Goal: Subscribe to service/newsletter

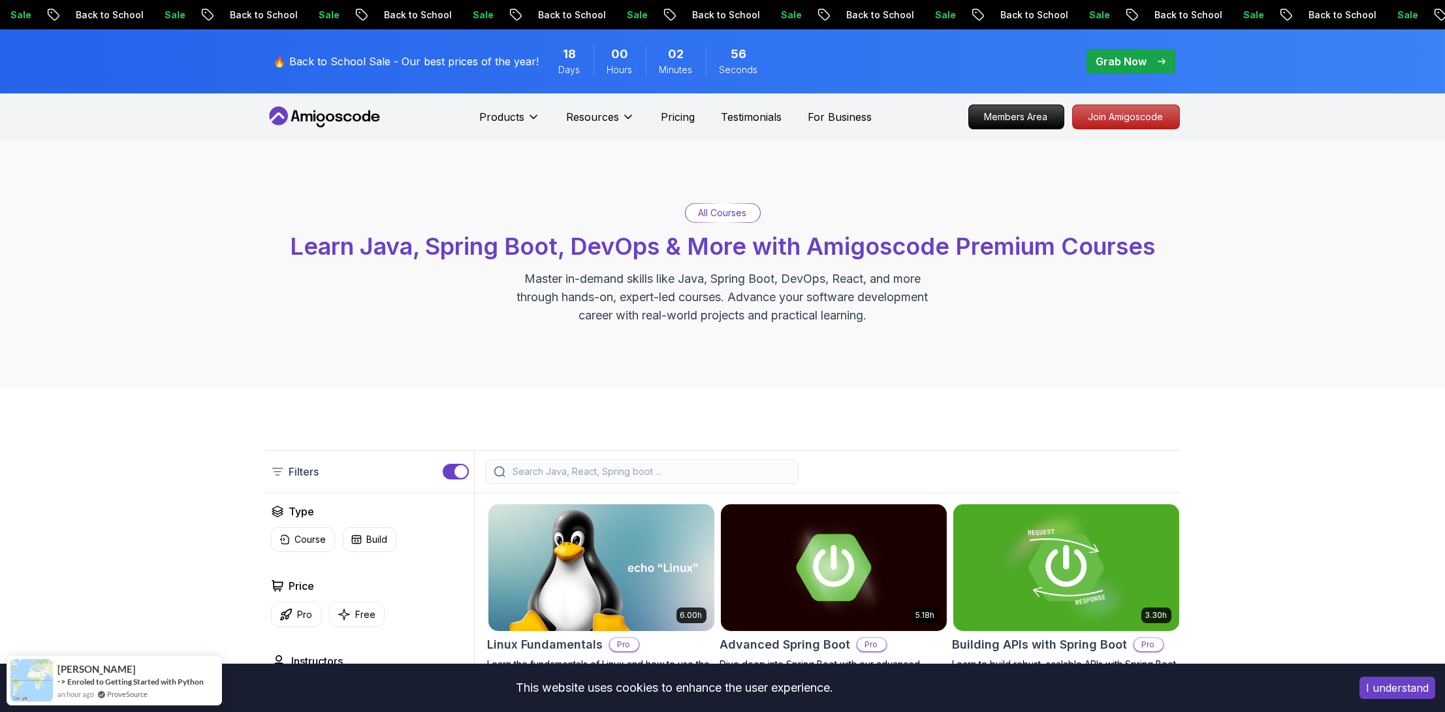
click at [371, 16] on p "Back to School" at bounding box center [415, 14] width 89 height 13
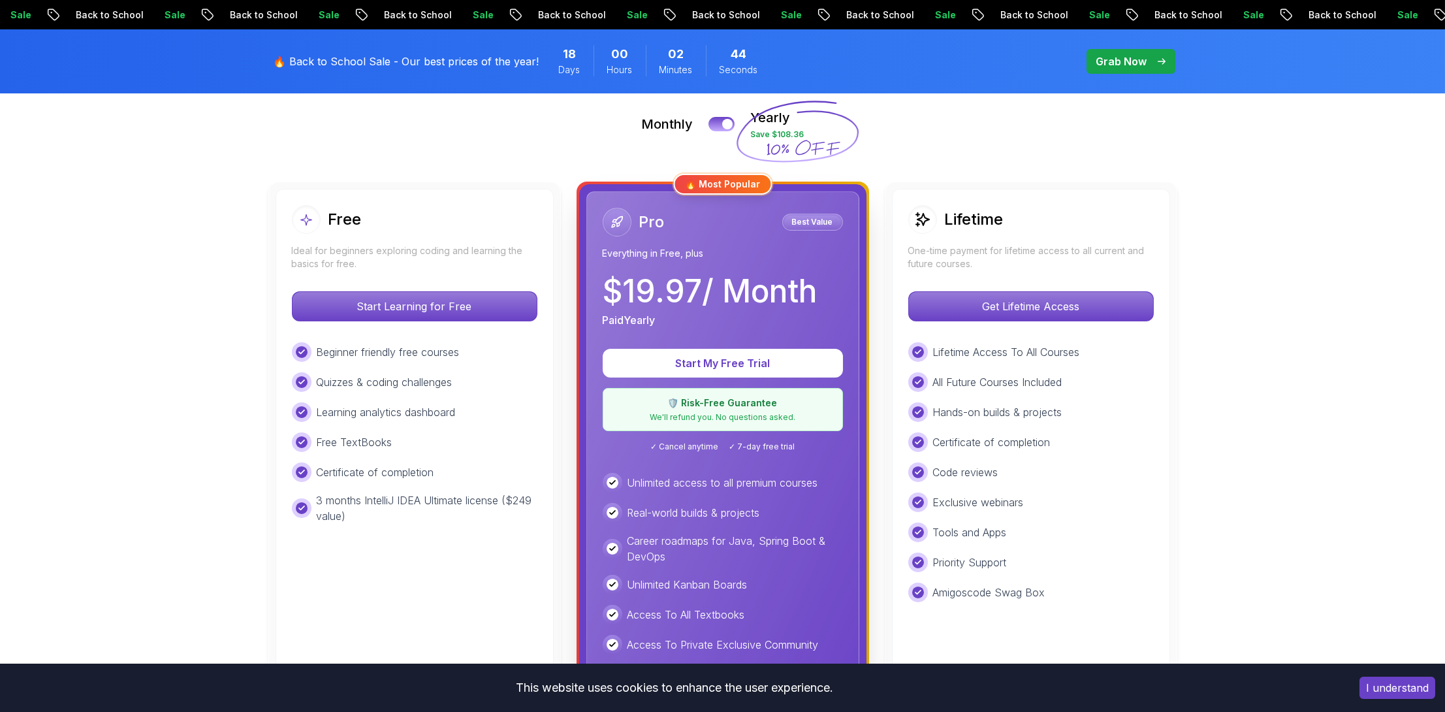
scroll to position [261, 0]
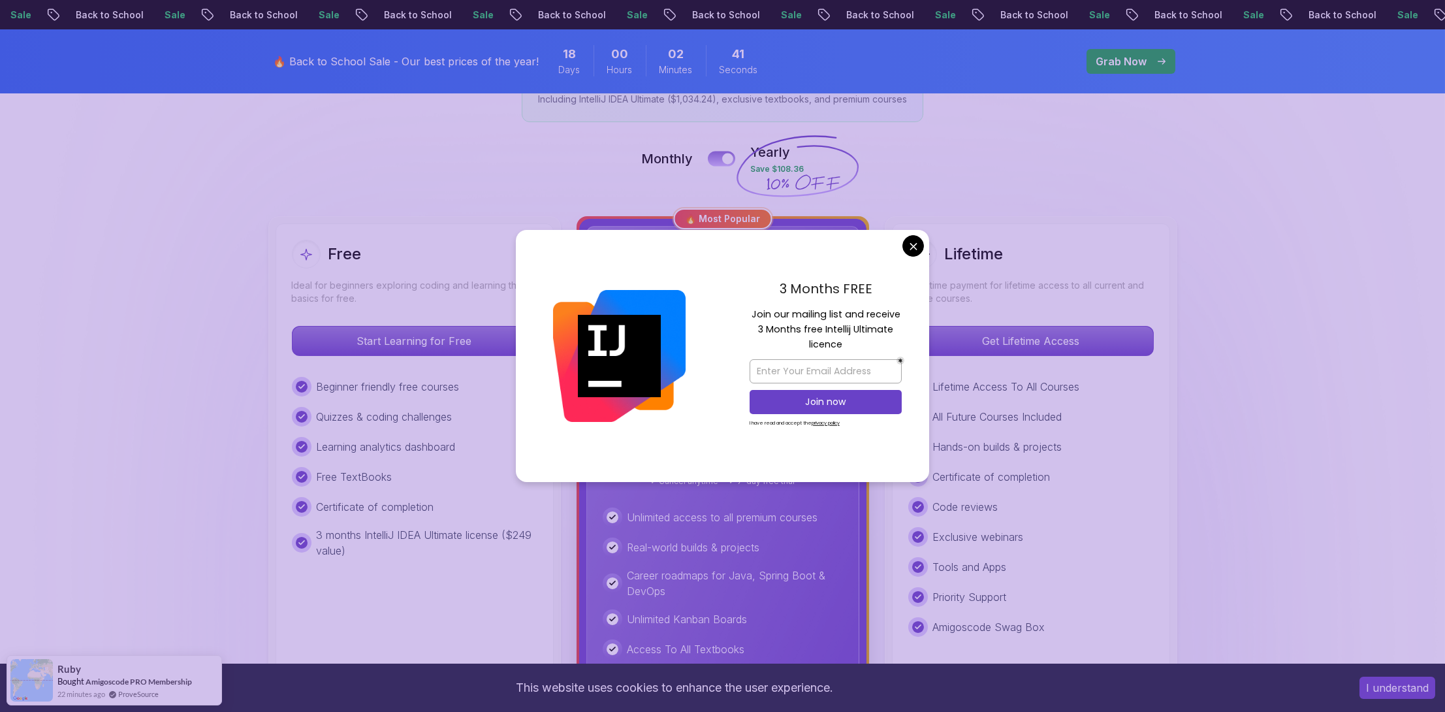
click at [727, 161] on div at bounding box center [727, 158] width 11 height 11
click at [870, 373] on input "email" at bounding box center [825, 371] width 152 height 24
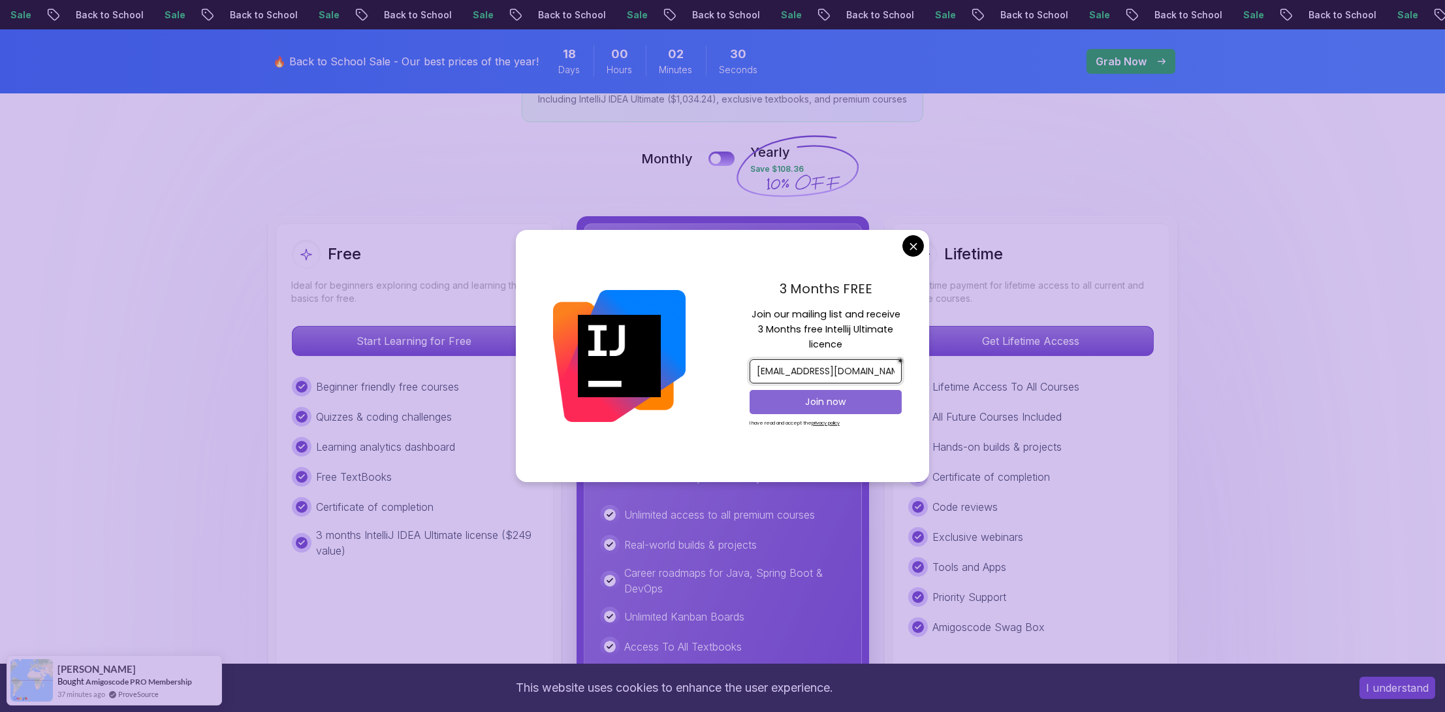
type input "[EMAIL_ADDRESS][DOMAIN_NAME]"
click at [864, 395] on p "Join now" at bounding box center [825, 401] width 123 height 13
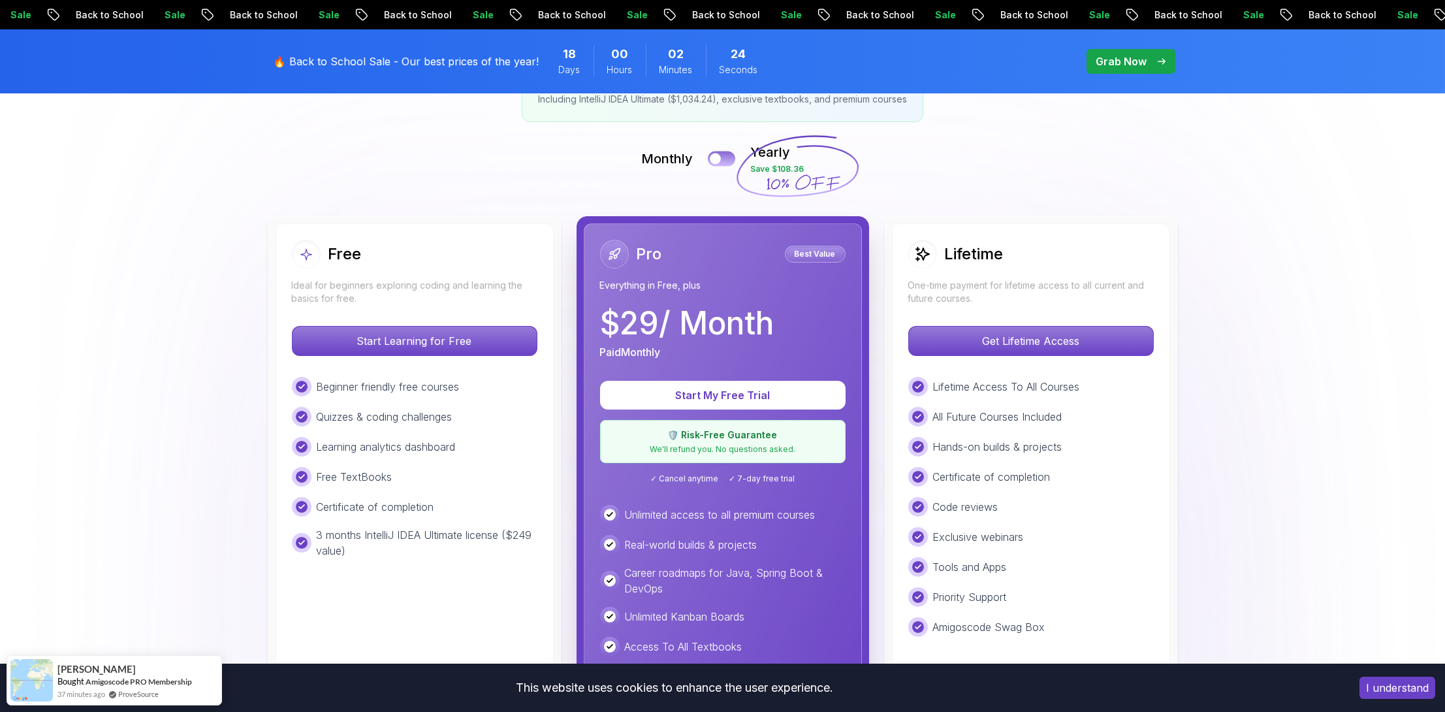
click at [726, 158] on button at bounding box center [721, 158] width 27 height 15
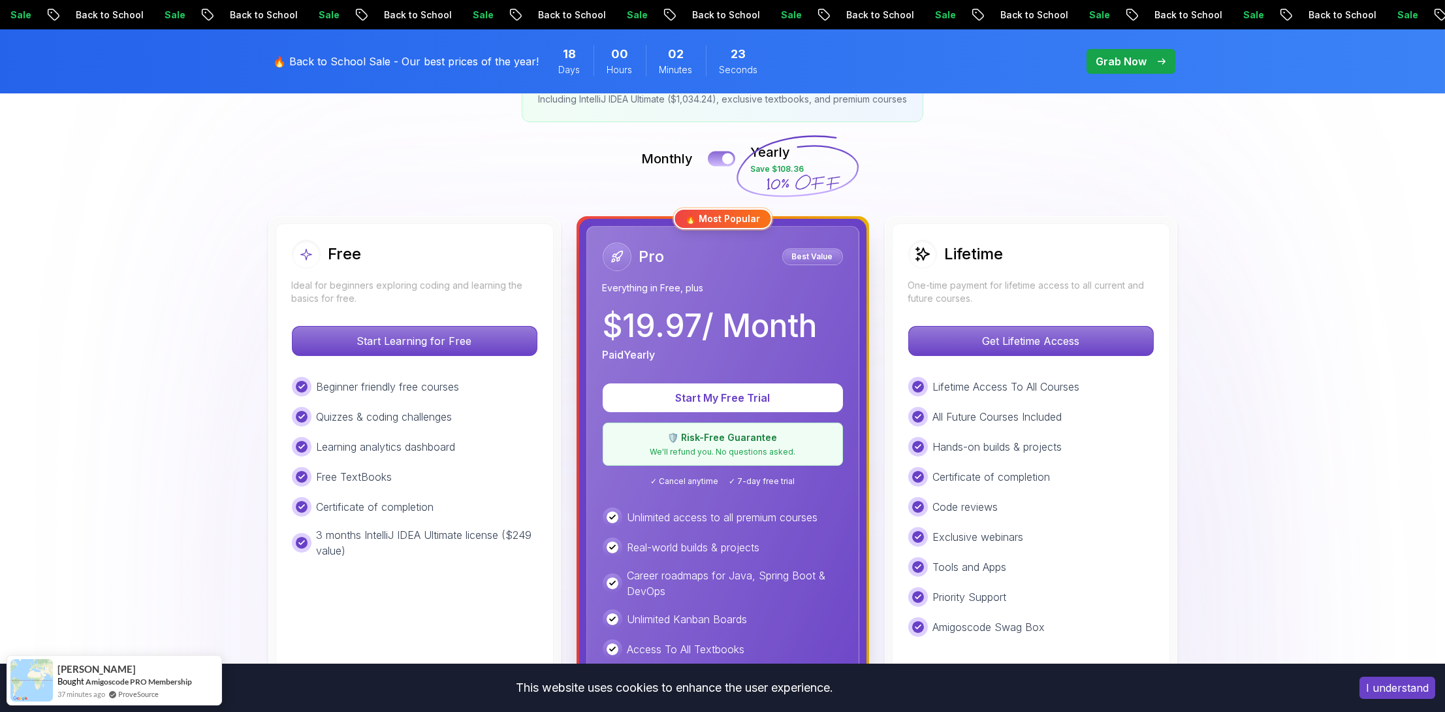
click at [726, 158] on div at bounding box center [727, 158] width 11 height 11
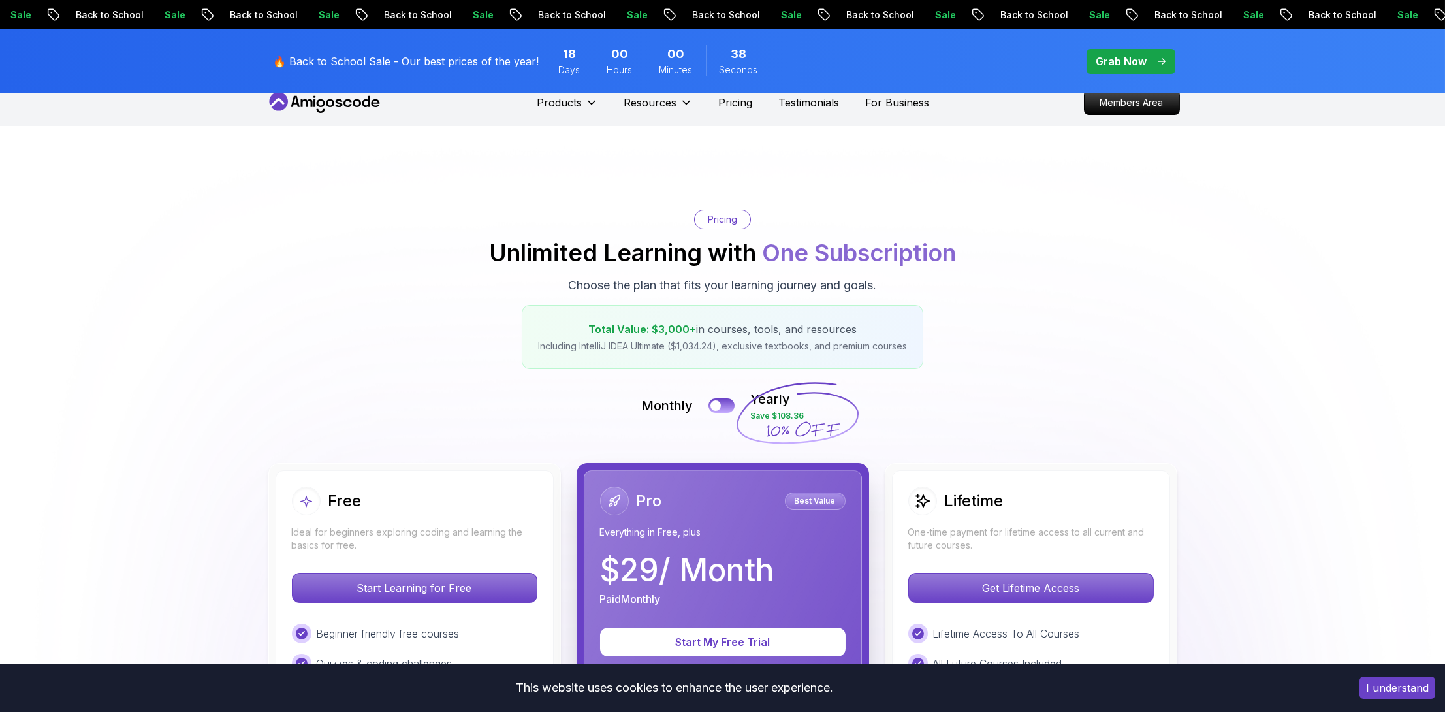
scroll to position [0, 0]
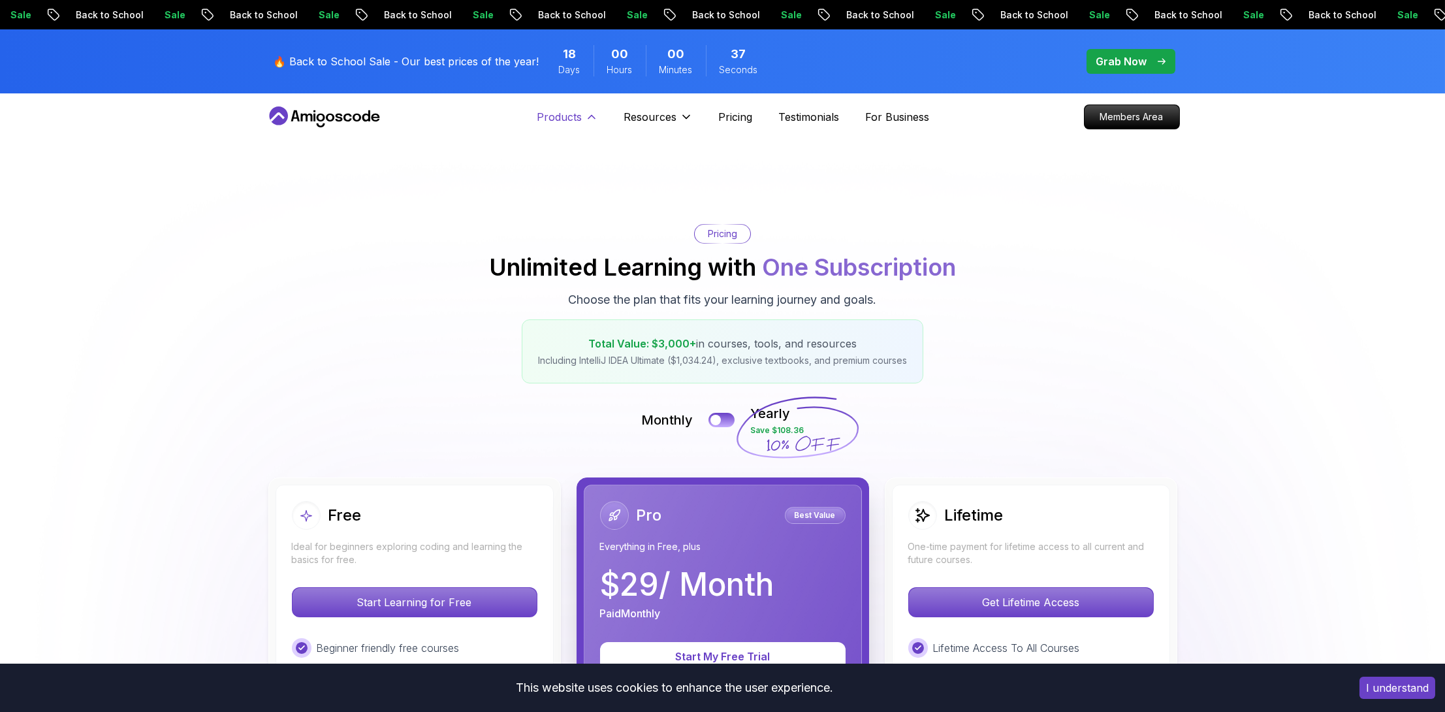
click at [560, 113] on p "Products" at bounding box center [559, 117] width 45 height 16
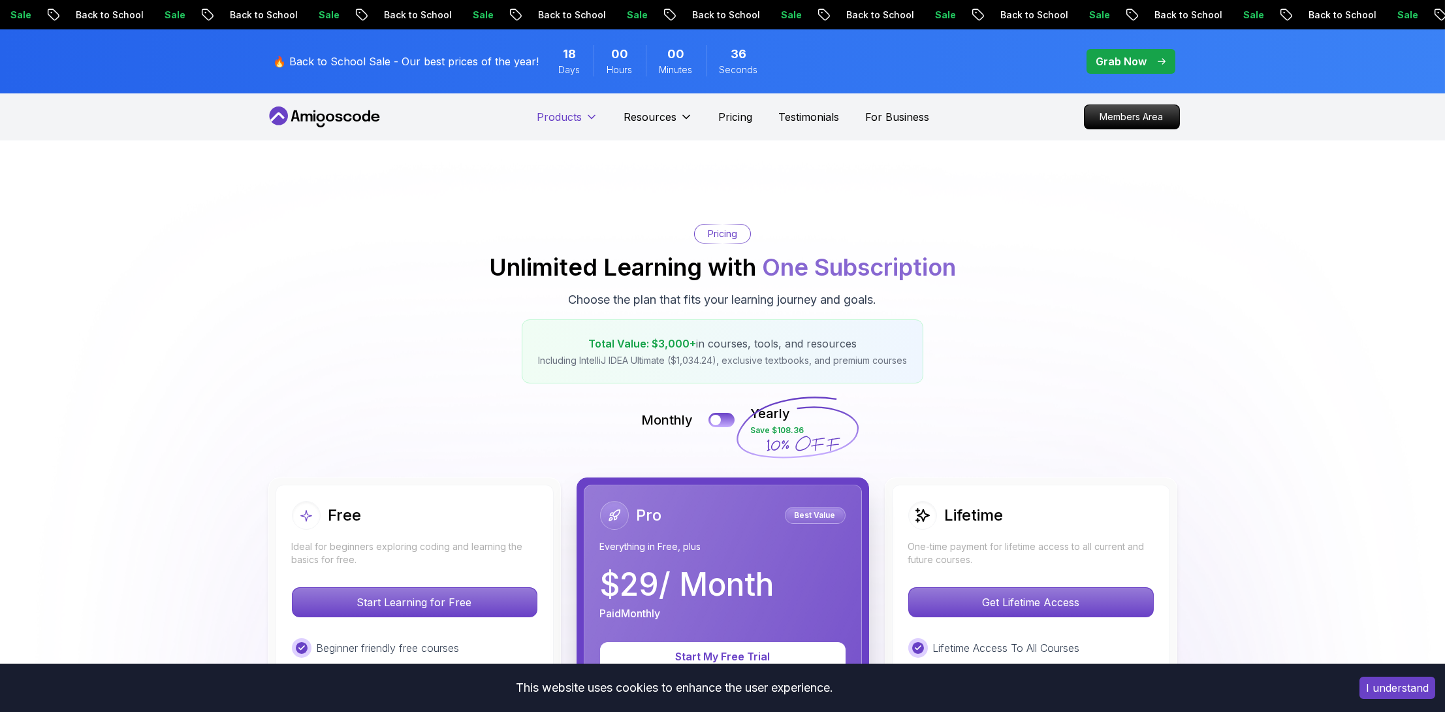
click at [560, 113] on p "Products" at bounding box center [559, 117] width 45 height 16
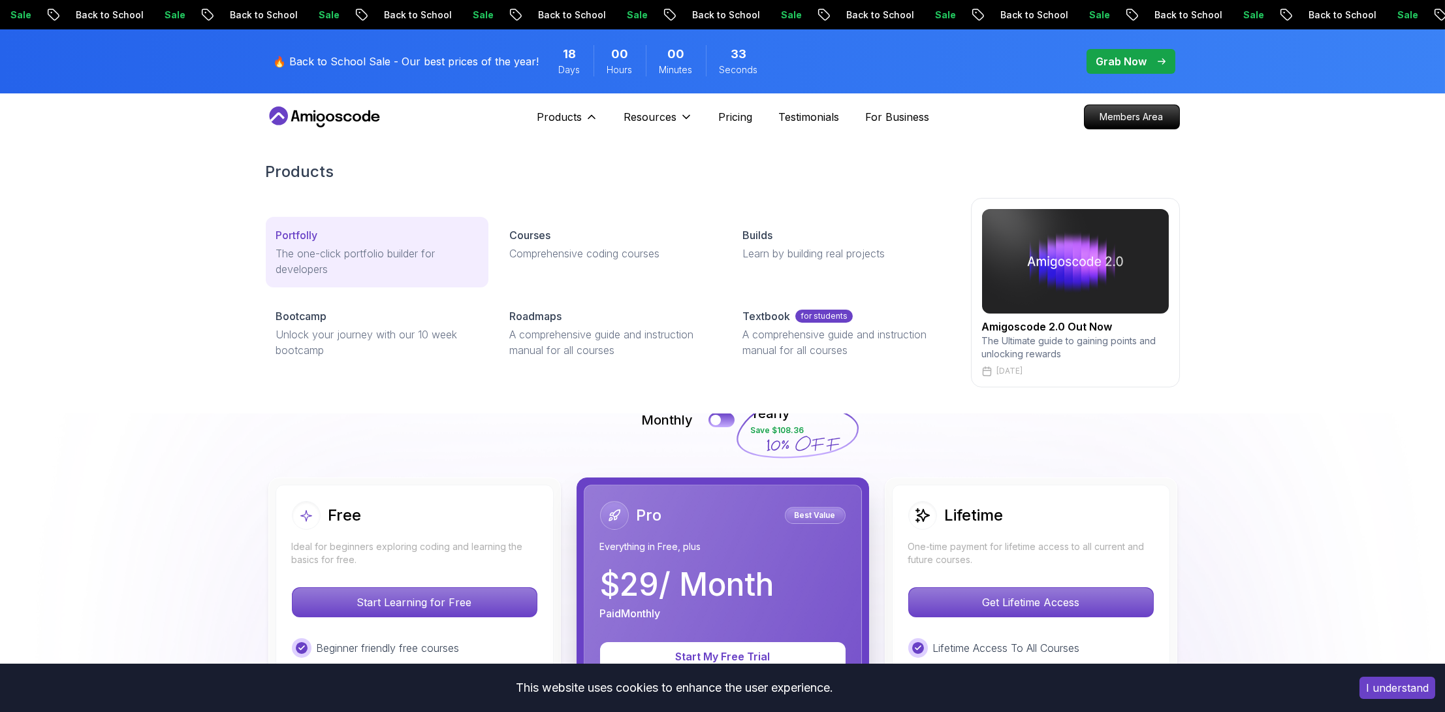
click at [335, 243] on link "Portfolly The one-click portfolio builder for developers" at bounding box center [377, 252] width 223 height 71
